Goal: Task Accomplishment & Management: Use online tool/utility

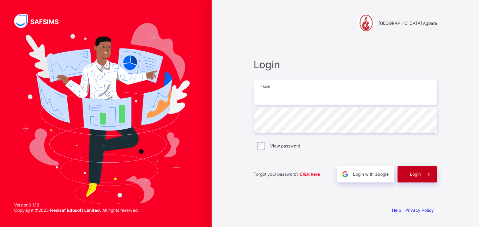
type input "**********"
click at [411, 179] on div "Login" at bounding box center [418, 174] width 40 height 16
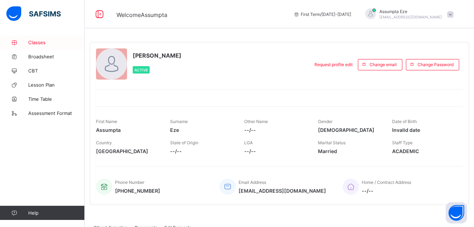
click at [40, 42] on span "Classes" at bounding box center [56, 43] width 56 height 6
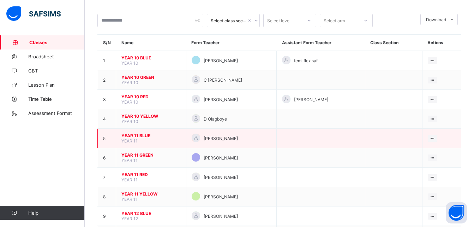
scroll to position [32, 0]
click at [137, 136] on span "YEAR 11 BLUE" at bounding box center [150, 134] width 59 height 5
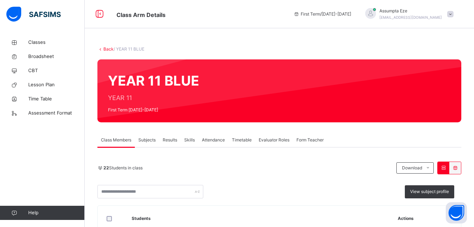
click at [217, 142] on span "Attendance" at bounding box center [213, 140] width 23 height 6
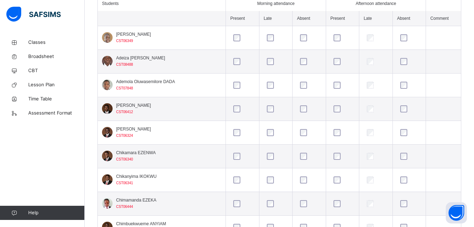
scroll to position [212, 0]
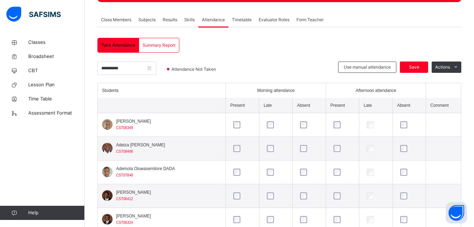
scroll to position [107, 0]
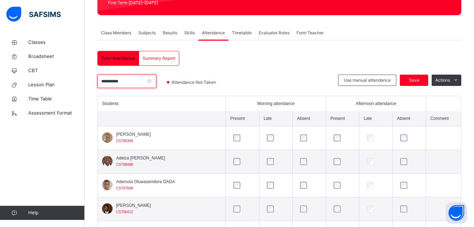
click at [127, 82] on input "**********" at bounding box center [126, 80] width 59 height 13
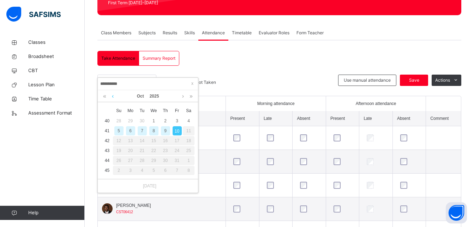
click at [113, 96] on link at bounding box center [112, 96] width 5 height 12
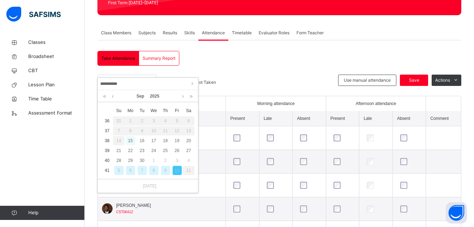
click at [129, 141] on div "15" at bounding box center [130, 140] width 9 height 9
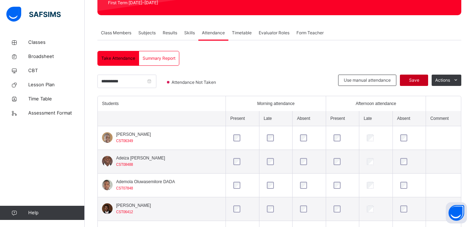
click at [423, 80] on span "Save" at bounding box center [414, 80] width 18 height 6
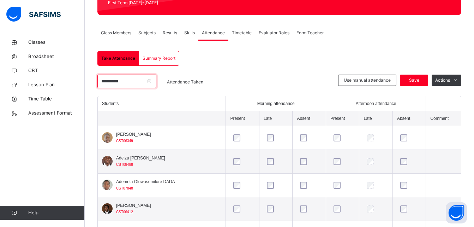
click at [128, 83] on input "**********" at bounding box center [126, 80] width 59 height 13
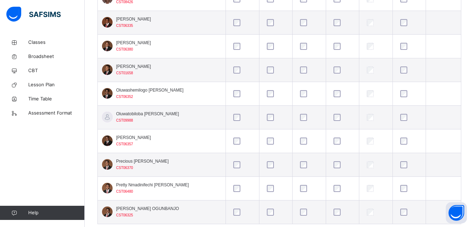
scroll to position [530, 0]
click at [307, 169] on div at bounding box center [309, 164] width 24 height 15
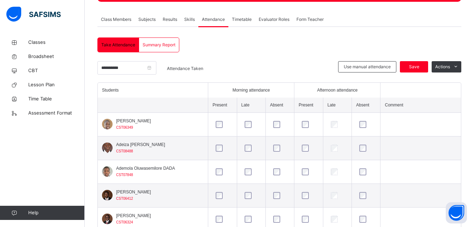
scroll to position [120, 0]
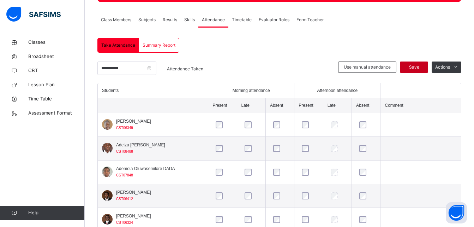
click at [417, 68] on span "Save" at bounding box center [414, 67] width 18 height 6
click at [156, 69] on input "**********" at bounding box center [126, 67] width 59 height 13
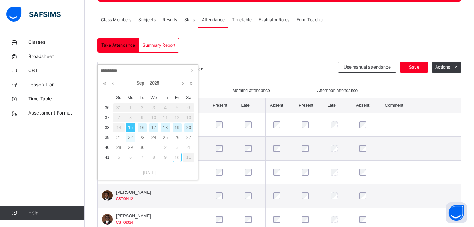
click at [131, 137] on div "22" at bounding box center [130, 137] width 9 height 9
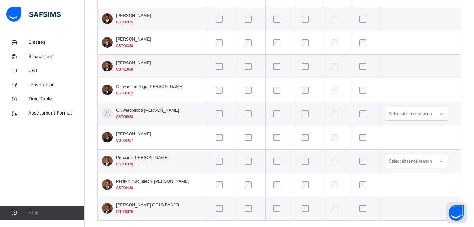
scroll to position [543, 0]
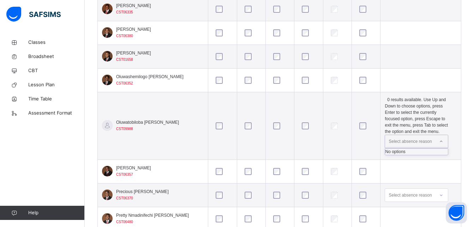
click at [443, 138] on icon at bounding box center [441, 141] width 4 height 7
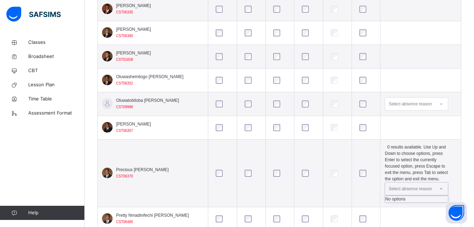
click at [443, 185] on icon at bounding box center [441, 188] width 4 height 7
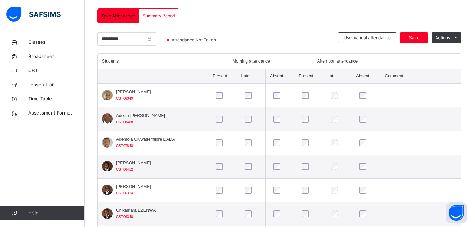
scroll to position [148, 0]
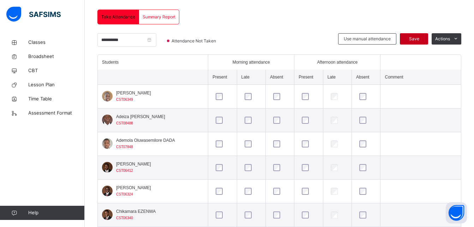
click at [419, 35] on div "Save" at bounding box center [414, 38] width 28 height 11
click at [156, 41] on input "**********" at bounding box center [126, 39] width 59 height 13
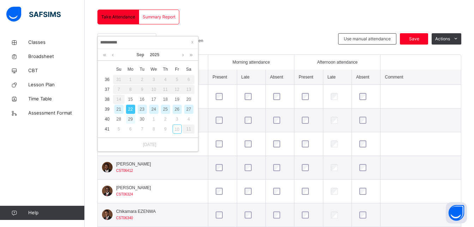
click at [130, 120] on div "29" at bounding box center [130, 118] width 9 height 9
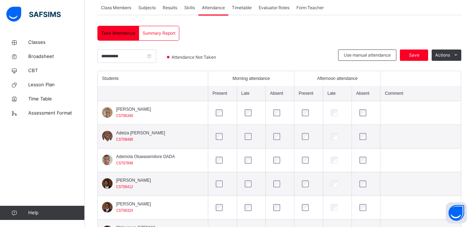
scroll to position [140, 0]
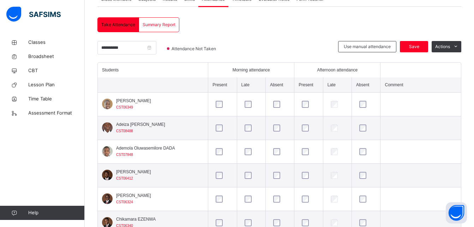
click at [281, 108] on div at bounding box center [280, 104] width 20 height 15
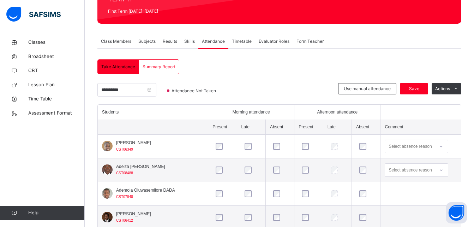
scroll to position [99, 0]
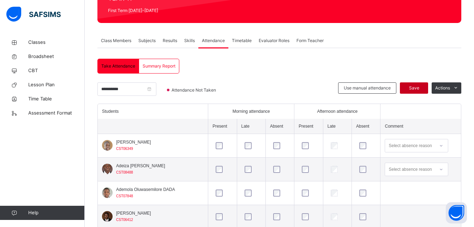
click at [417, 89] on span "Save" at bounding box center [414, 88] width 18 height 6
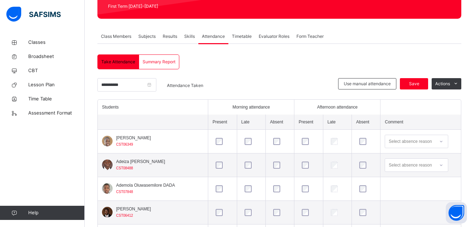
scroll to position [104, 0]
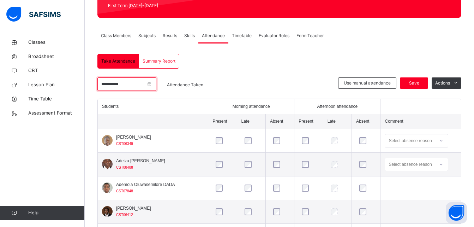
click at [156, 85] on input "**********" at bounding box center [126, 83] width 59 height 13
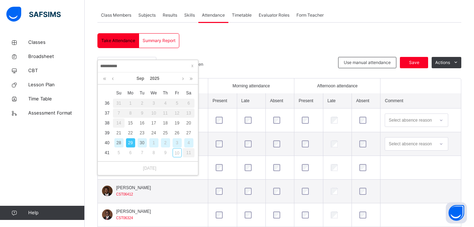
scroll to position [126, 0]
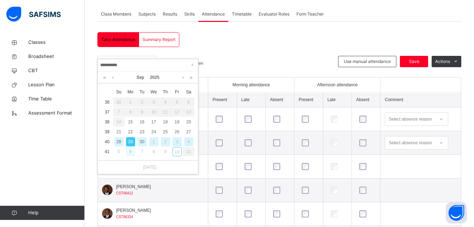
click at [131, 154] on div "6" at bounding box center [130, 151] width 9 height 9
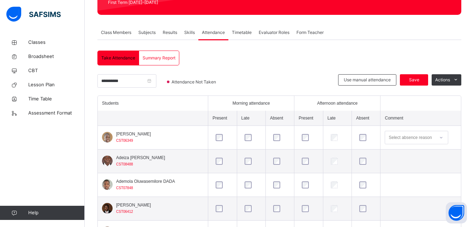
scroll to position [150, 0]
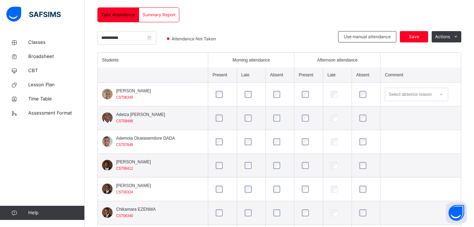
click at [278, 121] on div at bounding box center [280, 117] width 20 height 15
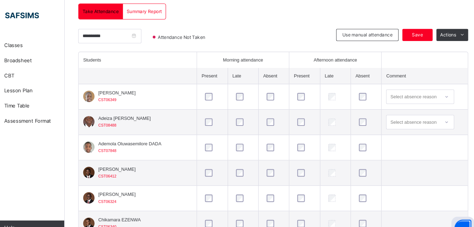
scroll to position [147, 0]
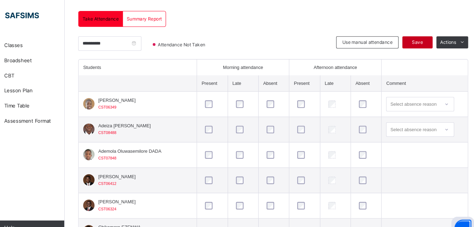
click at [417, 39] on span "Save" at bounding box center [414, 39] width 18 height 6
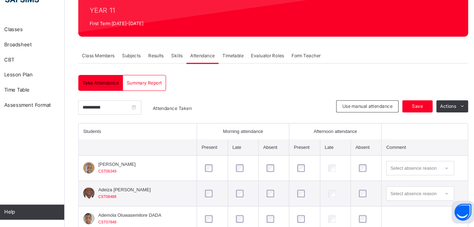
scroll to position [133, 0]
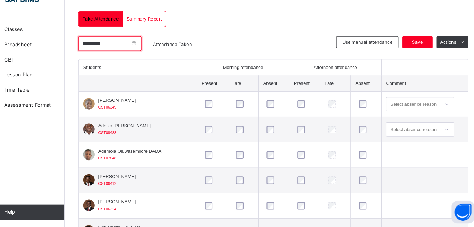
click at [156, 59] on input "**********" at bounding box center [126, 55] width 59 height 13
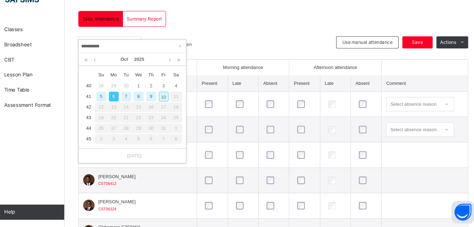
click at [112, 70] on link at bounding box center [112, 70] width 5 height 12
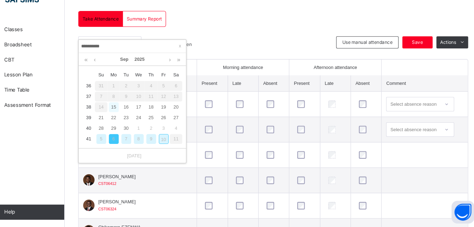
click at [130, 115] on div "15" at bounding box center [130, 114] width 9 height 9
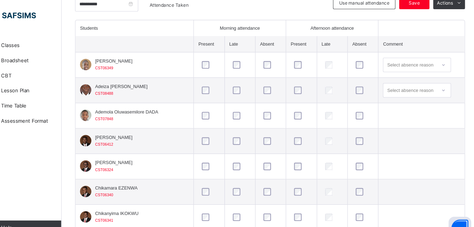
scroll to position [0, 0]
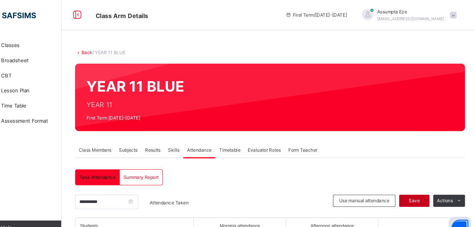
click at [418, 187] on span "Save" at bounding box center [414, 187] width 18 height 6
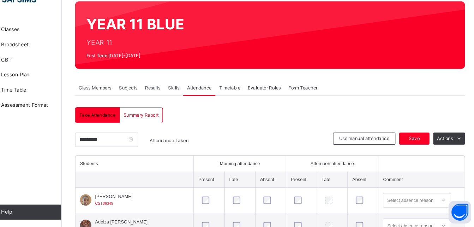
scroll to position [46, 0]
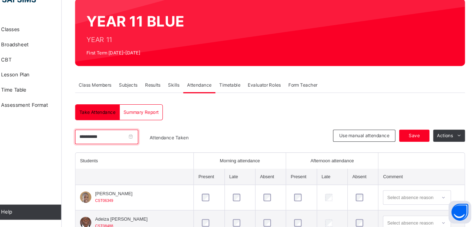
click at [156, 141] on input "**********" at bounding box center [126, 141] width 59 height 13
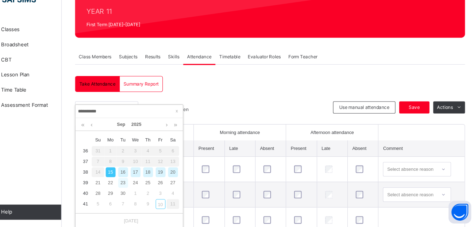
scroll to position [73, 0]
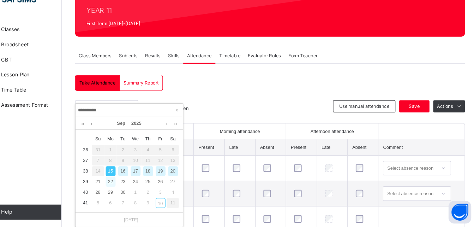
click at [129, 186] on div "22" at bounding box center [130, 184] width 9 height 9
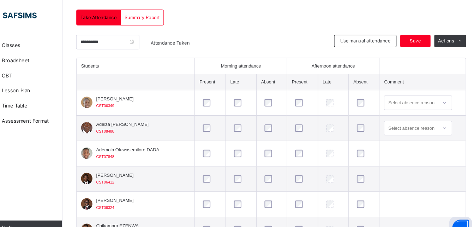
scroll to position [100, 0]
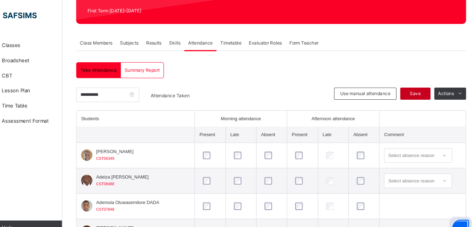
click at [418, 88] on span "Save" at bounding box center [414, 87] width 18 height 6
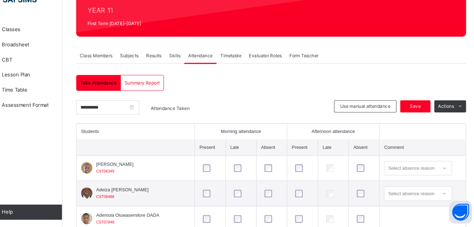
scroll to position [85, 0]
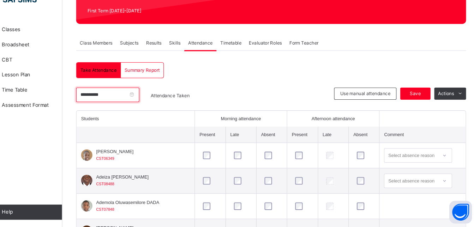
click at [156, 104] on input "**********" at bounding box center [126, 102] width 59 height 13
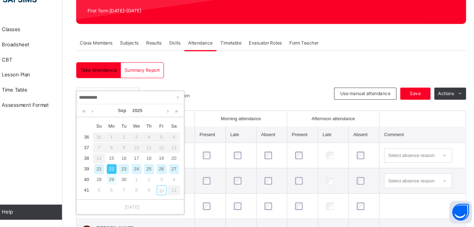
click at [129, 184] on div "29" at bounding box center [130, 181] width 9 height 9
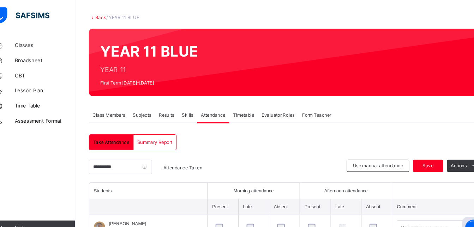
scroll to position [21, 0]
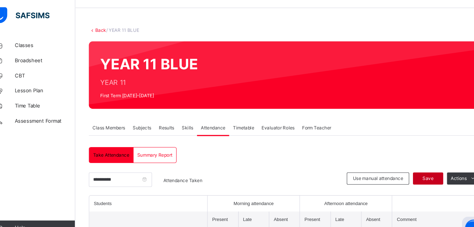
click at [415, 168] on span "Save" at bounding box center [414, 166] width 18 height 6
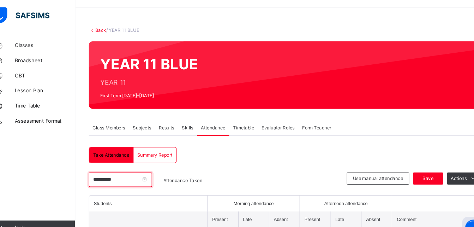
click at [156, 170] on input "**********" at bounding box center [126, 167] width 59 height 13
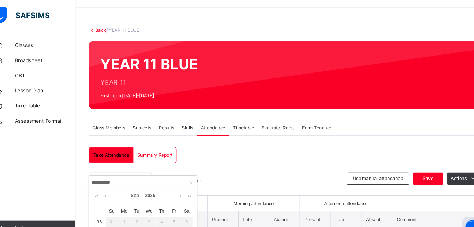
click at [164, 170] on input "**********" at bounding box center [148, 170] width 96 height 8
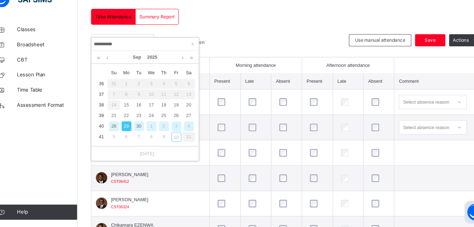
scroll to position [135, 0]
click at [181, 69] on link at bounding box center [182, 68] width 5 height 12
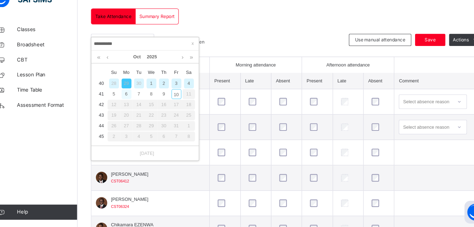
click at [128, 101] on div "6" at bounding box center [130, 102] width 9 height 9
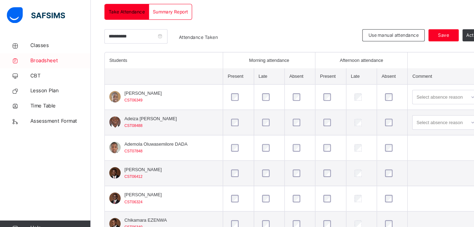
scroll to position [153, 0]
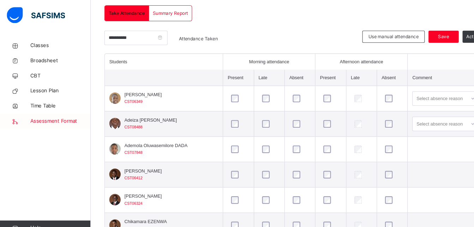
click at [52, 115] on span "Assessment Format" at bounding box center [56, 112] width 56 height 7
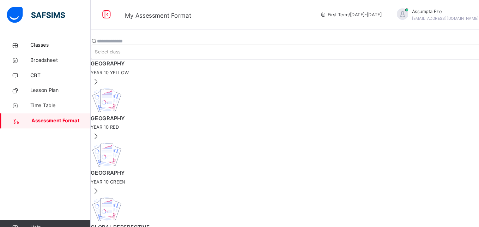
click at [134, 71] on span "YEAR 10 YELLOW" at bounding box center [282, 68] width 394 height 6
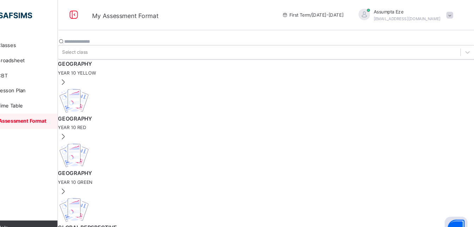
scroll to position [2, 0]
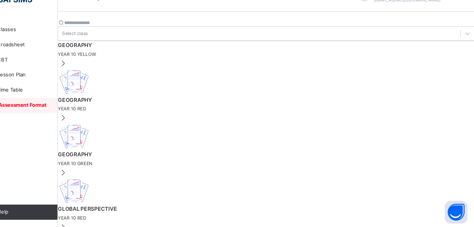
click at [117, 113] on span "YEAR 10 RED" at bounding box center [279, 116] width 389 height 6
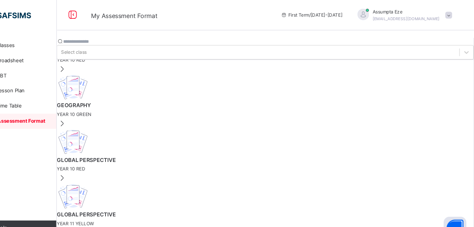
scroll to position [0, 0]
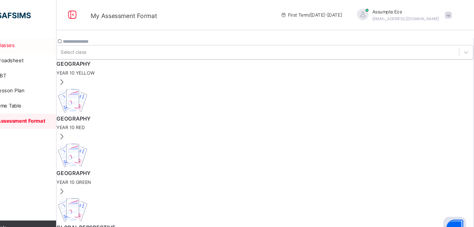
click at [40, 40] on span "Classes" at bounding box center [56, 42] width 56 height 7
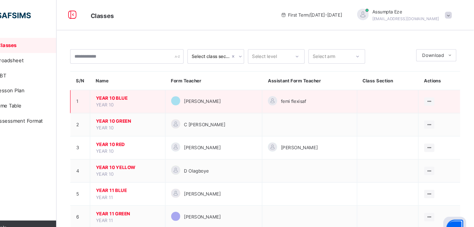
click at [140, 94] on span "YEAR 10 BLUE" at bounding box center [150, 91] width 59 height 6
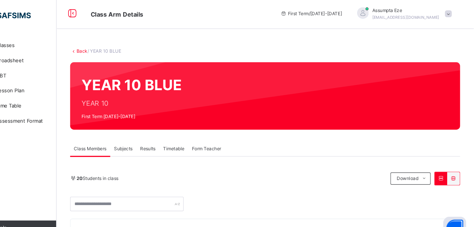
scroll to position [1, 0]
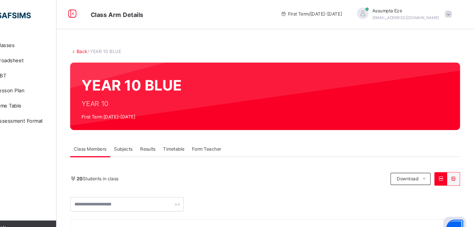
click at [148, 141] on span "Subjects" at bounding box center [146, 138] width 17 height 6
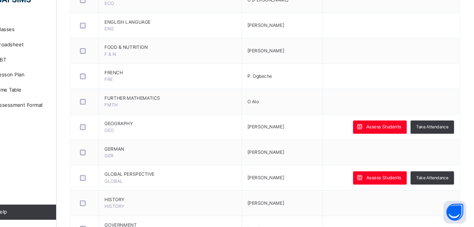
scroll to position [460, 0]
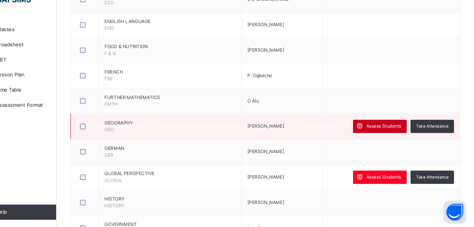
click at [383, 129] on span "Assess Students" at bounding box center [390, 132] width 32 height 6
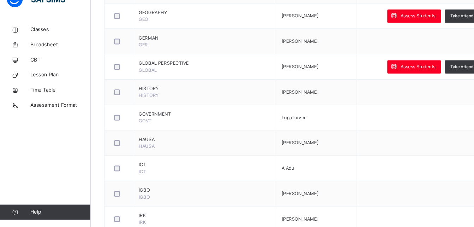
scroll to position [563, 0]
